Goal: Use online tool/utility

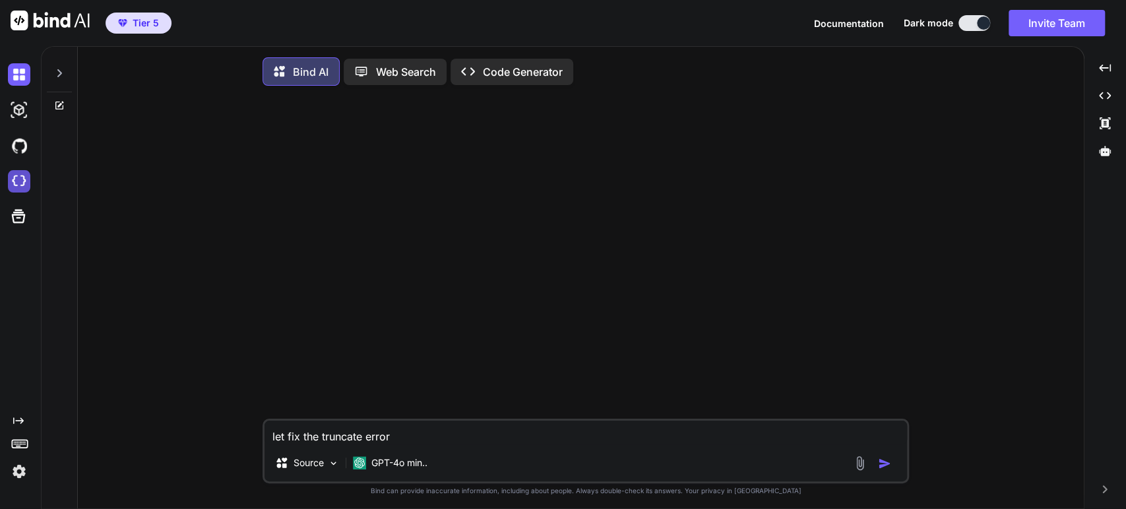
click at [18, 182] on img at bounding box center [19, 181] width 22 height 22
type textarea "x"
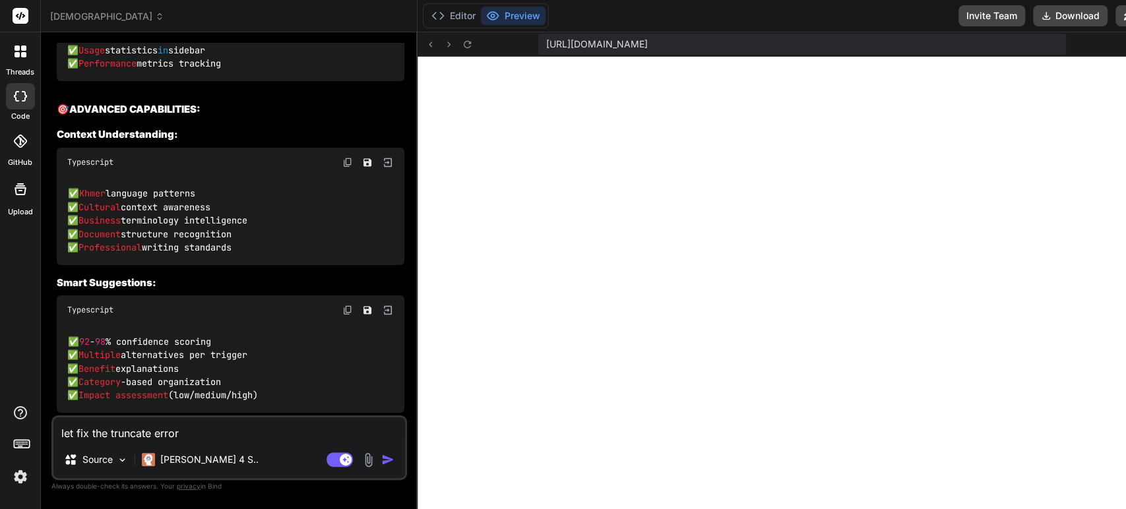
scroll to position [15210, 0]
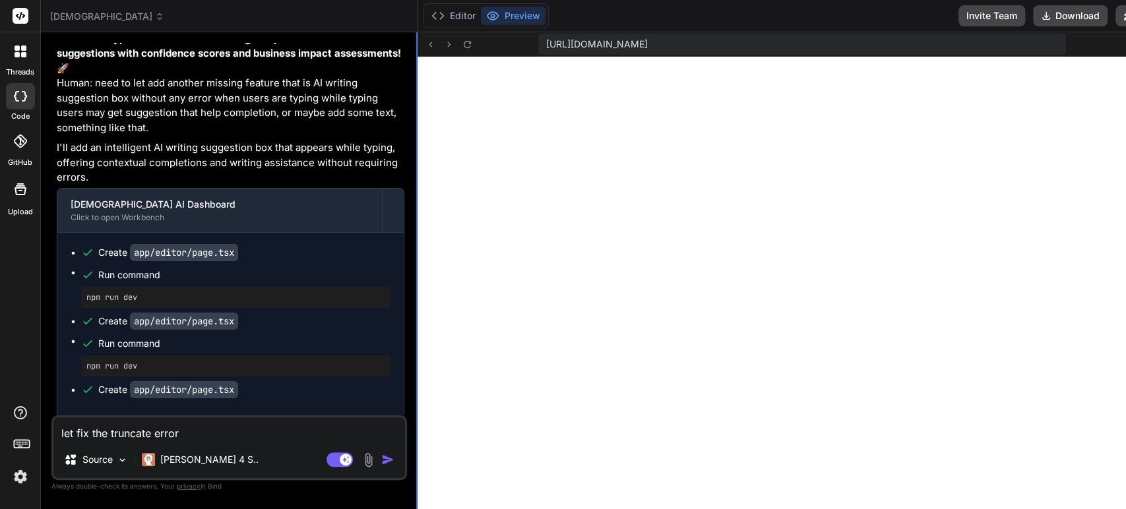
drag, startPoint x: 365, startPoint y: 461, endPoint x: 397, endPoint y: 453, distance: 33.4
click at [381, 461] on img "button" at bounding box center [387, 459] width 13 height 13
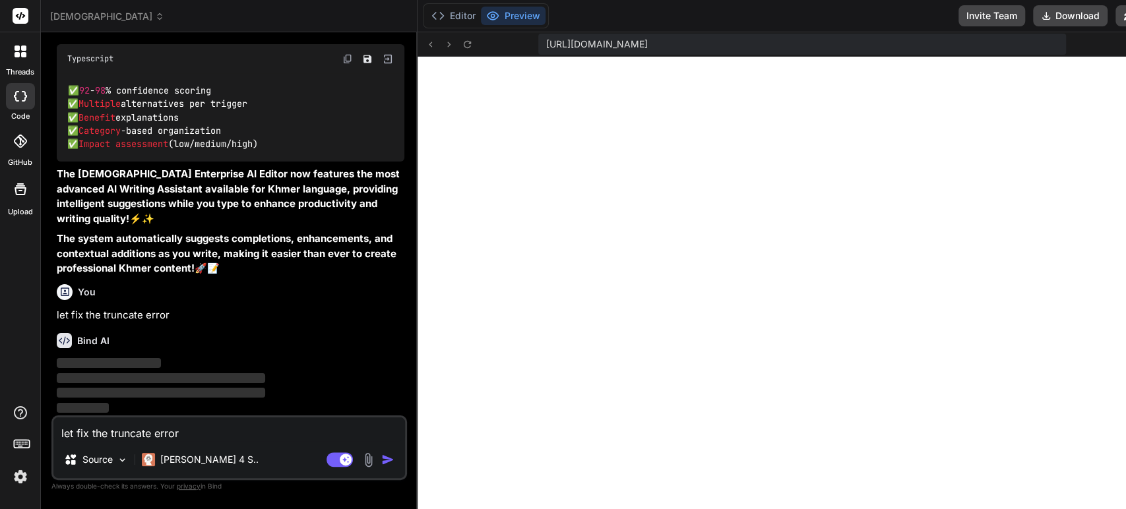
scroll to position [18921, 0]
type textarea "x"
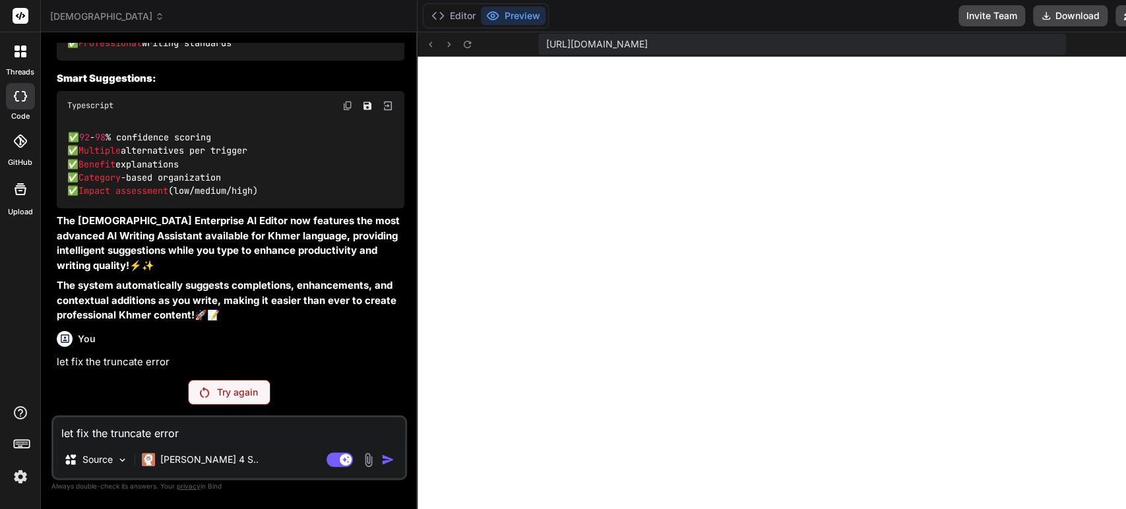
scroll to position [18874, 0]
click at [444, 20] on button "Editor" at bounding box center [453, 16] width 55 height 18
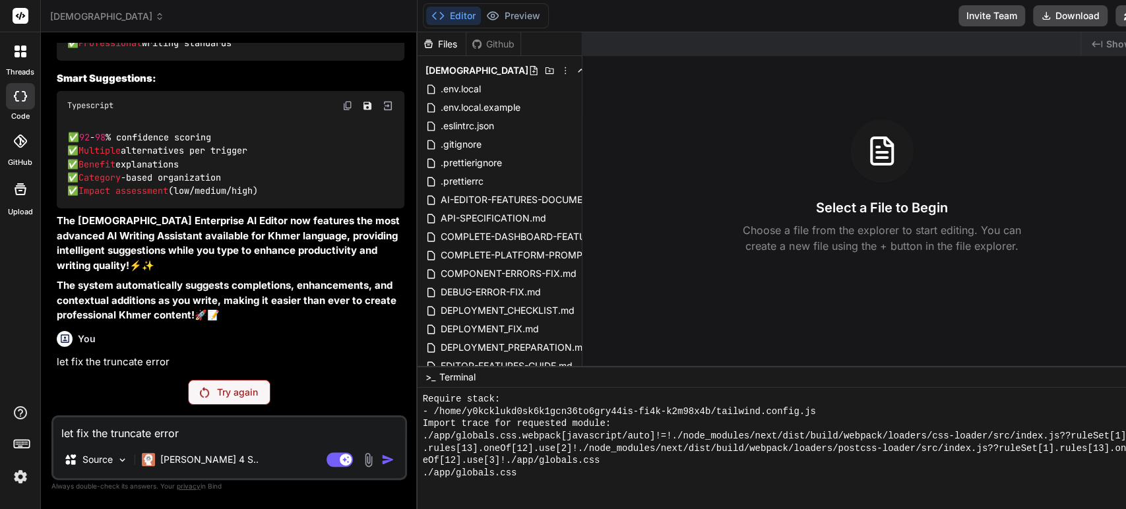
scroll to position [998, 0]
